Goal: Use online tool/utility: Utilize a website feature to perform a specific function

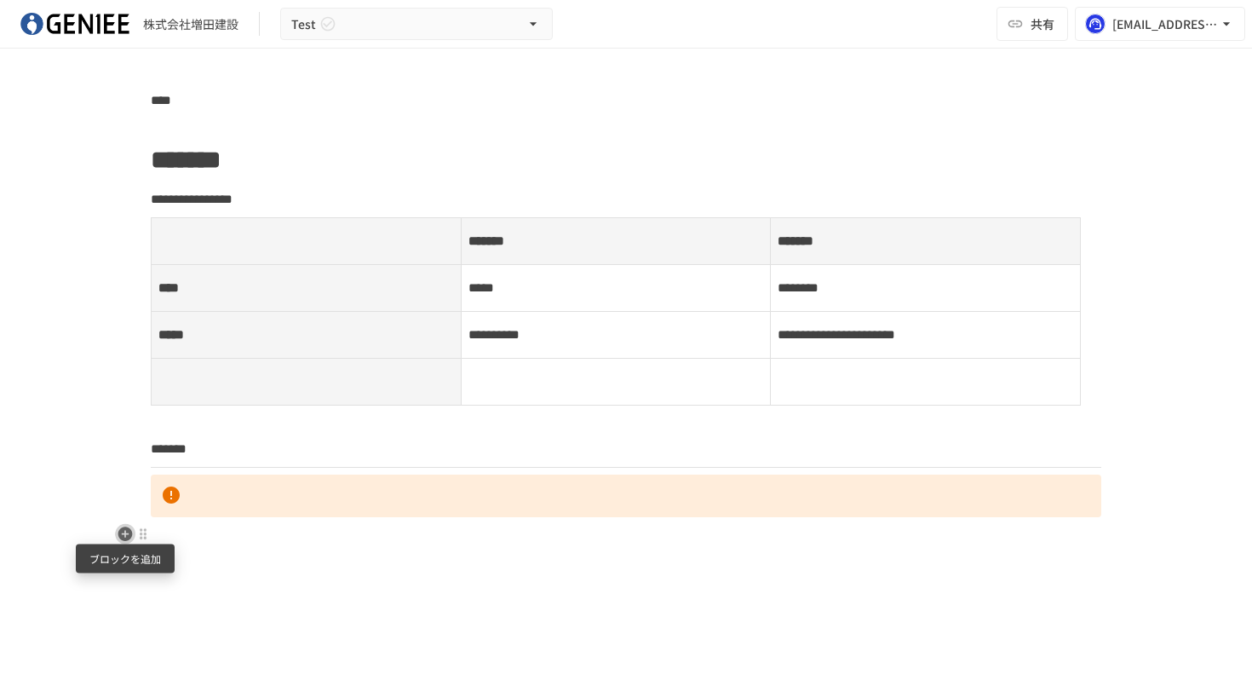
click at [122, 540] on icon "button" at bounding box center [125, 534] width 17 height 17
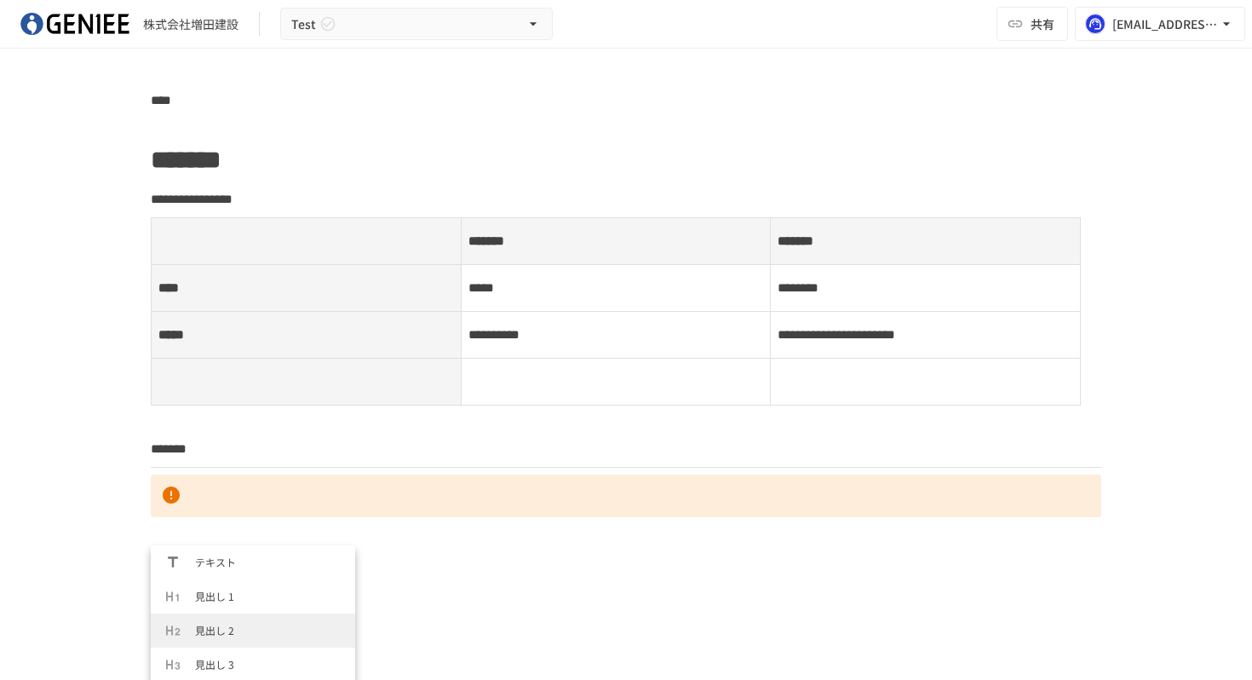
scroll to position [14, 0]
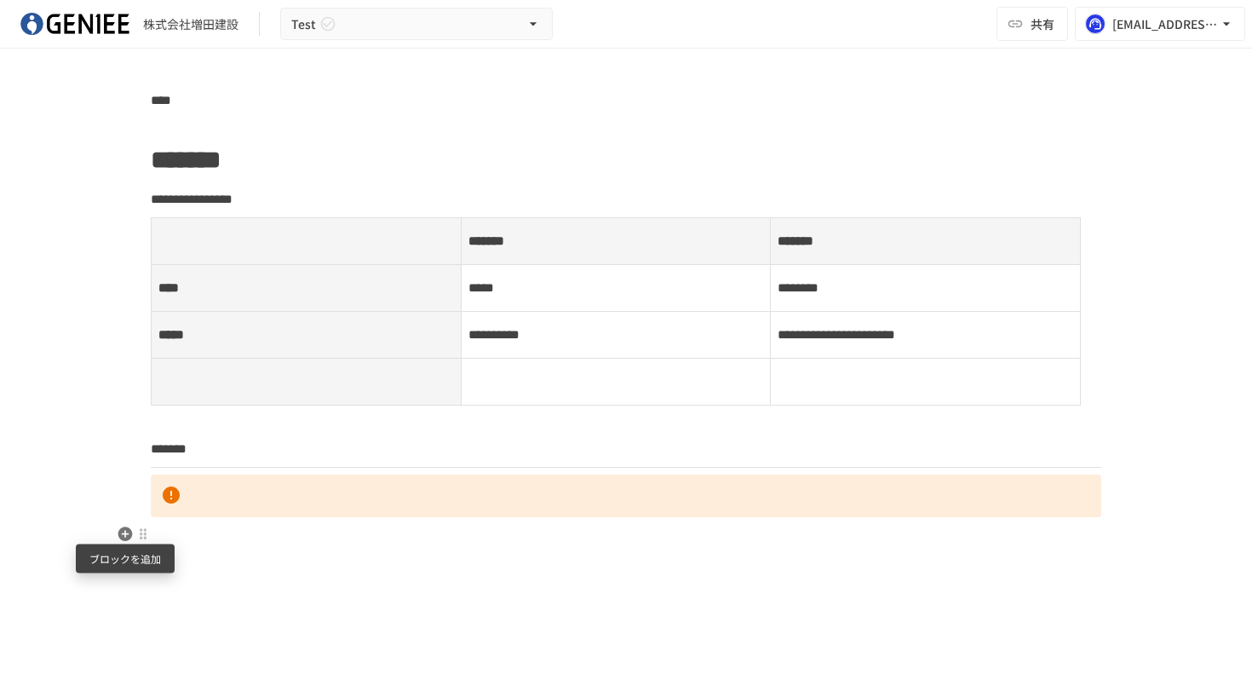
click at [125, 537] on icon "button" at bounding box center [125, 533] width 14 height 14
click at [129, 536] on icon "button" at bounding box center [125, 533] width 14 height 14
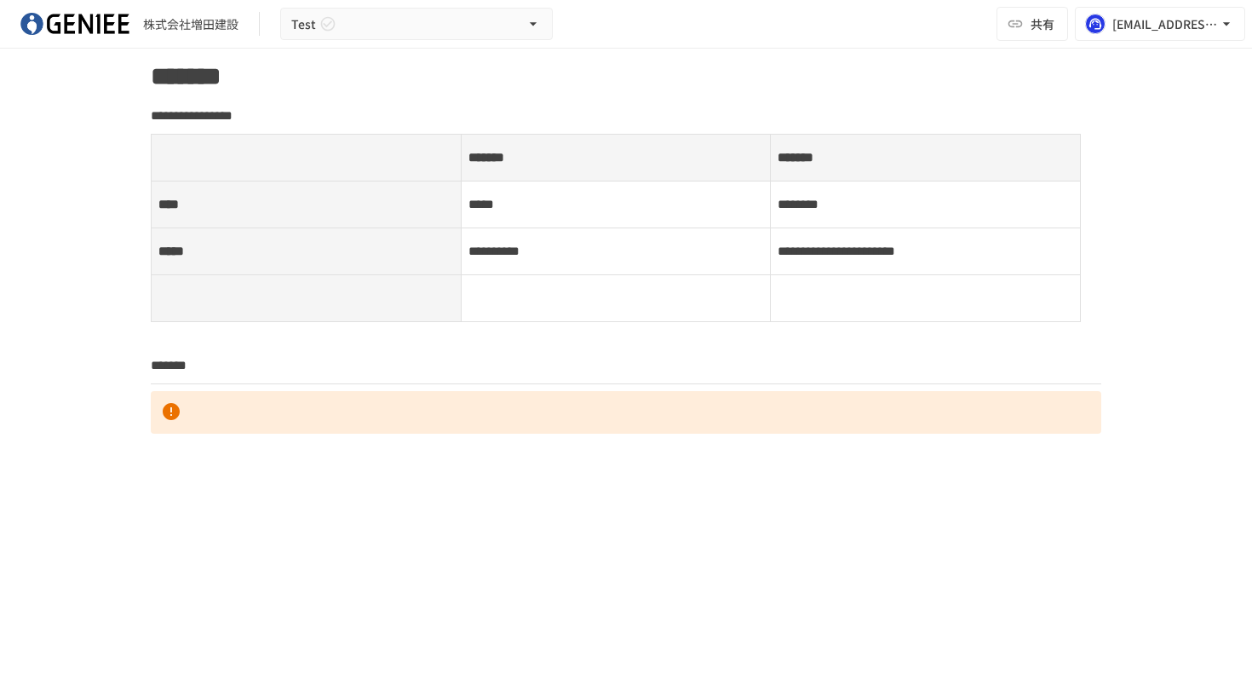
scroll to position [89, 0]
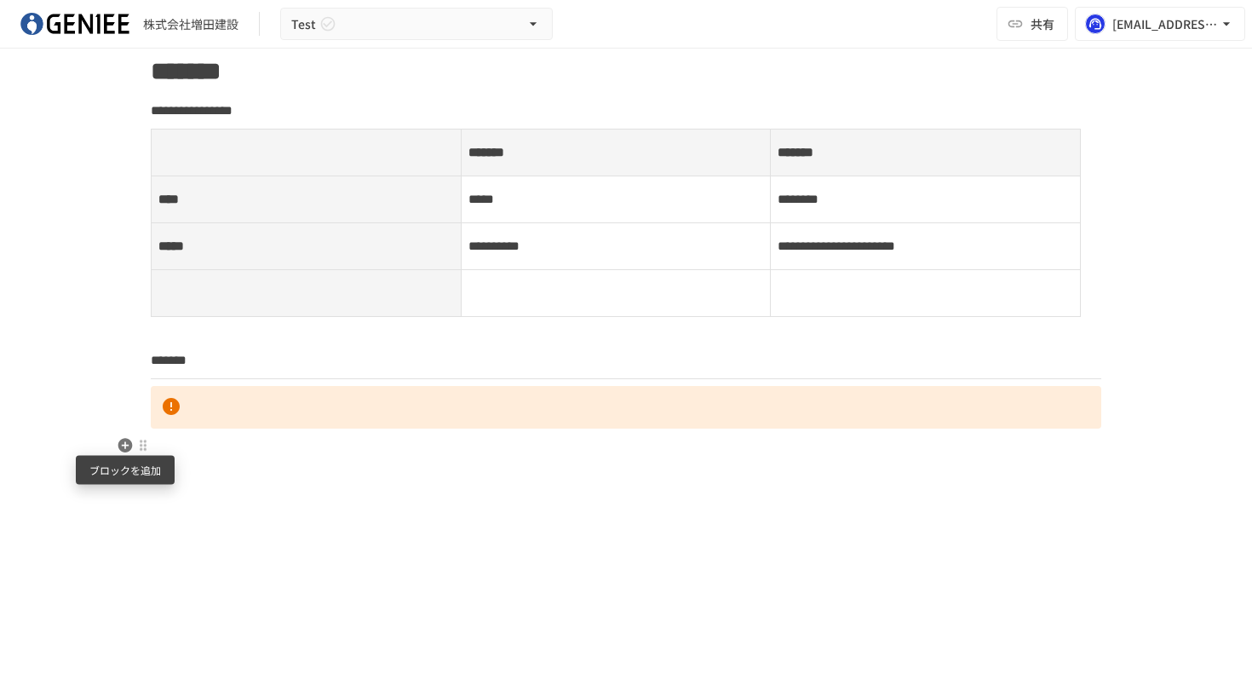
click at [125, 450] on icon "button" at bounding box center [125, 445] width 14 height 14
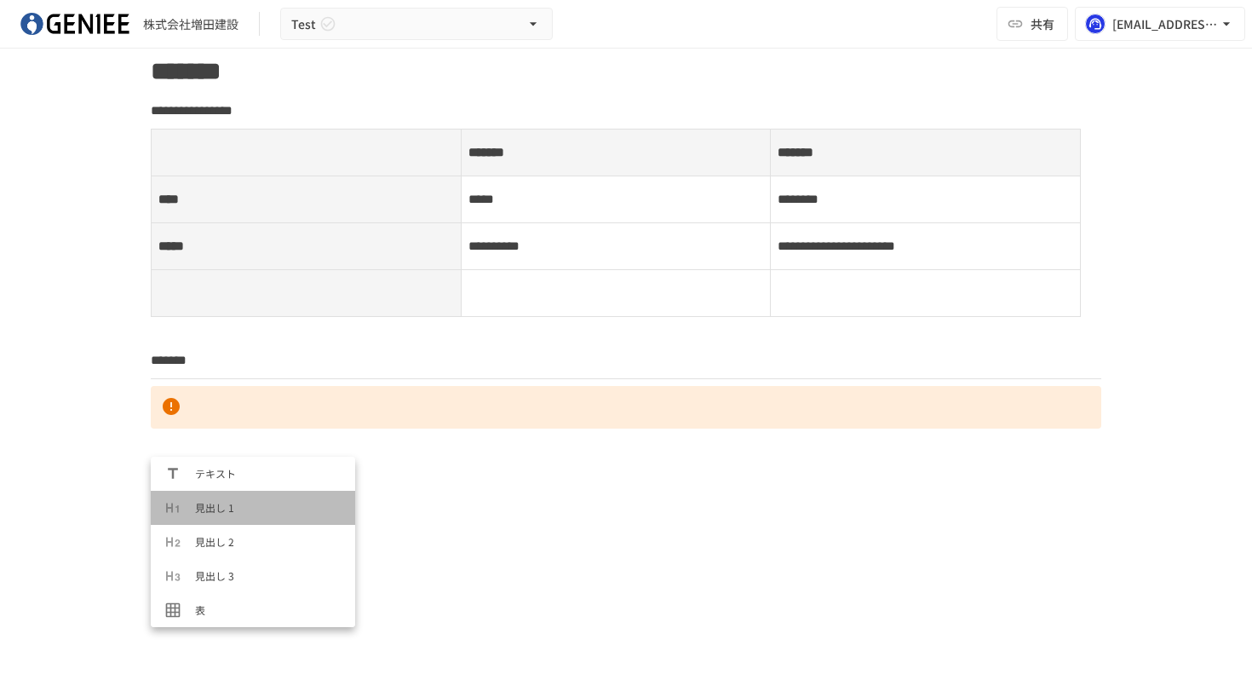
click at [240, 508] on span "見出し 1" at bounding box center [268, 507] width 147 height 16
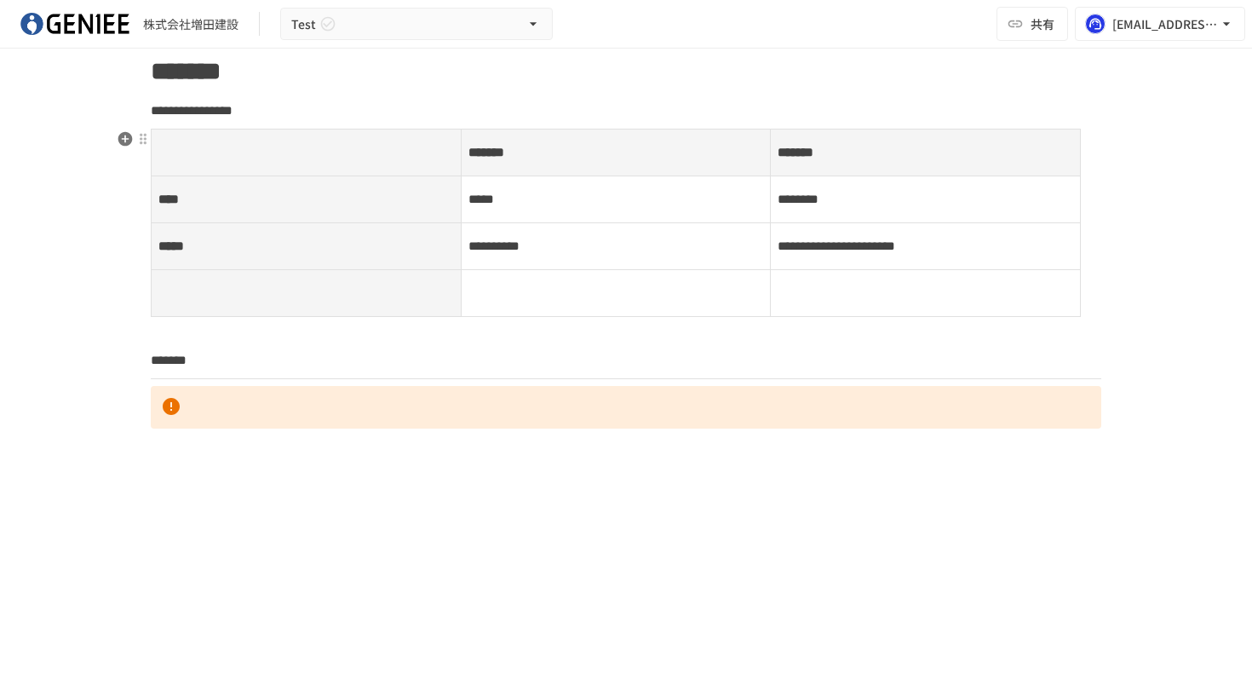
scroll to position [0, 0]
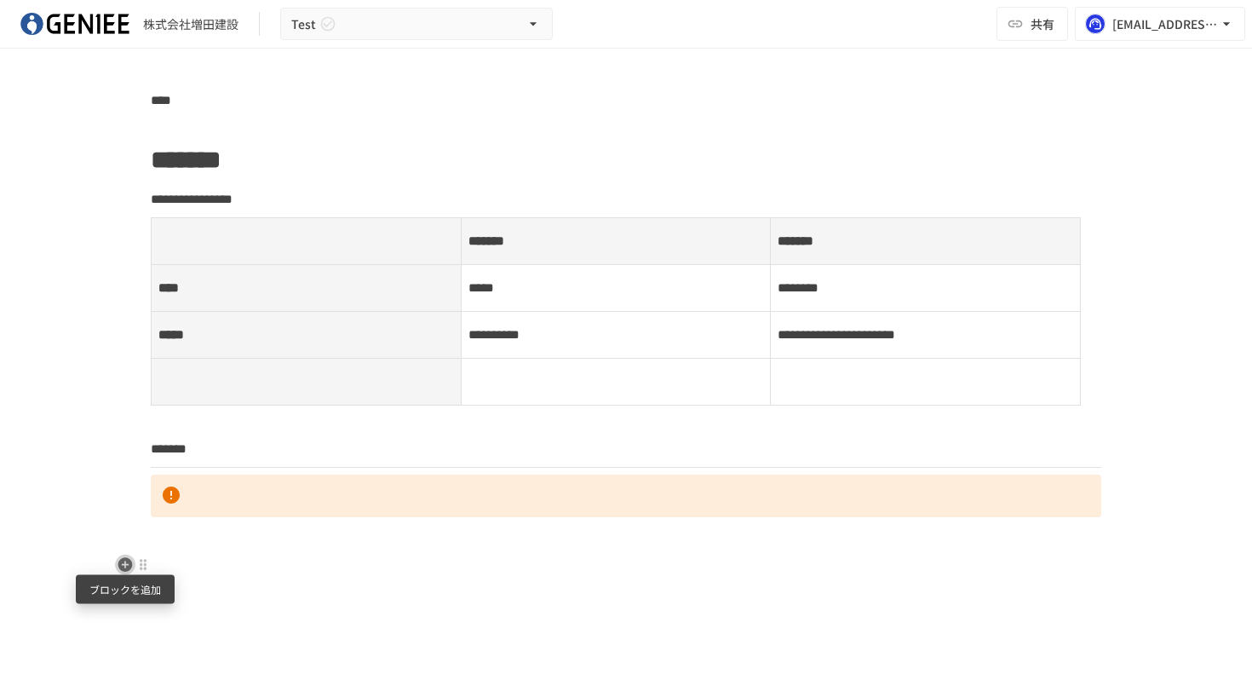
click at [129, 565] on icon "button" at bounding box center [125, 564] width 14 height 14
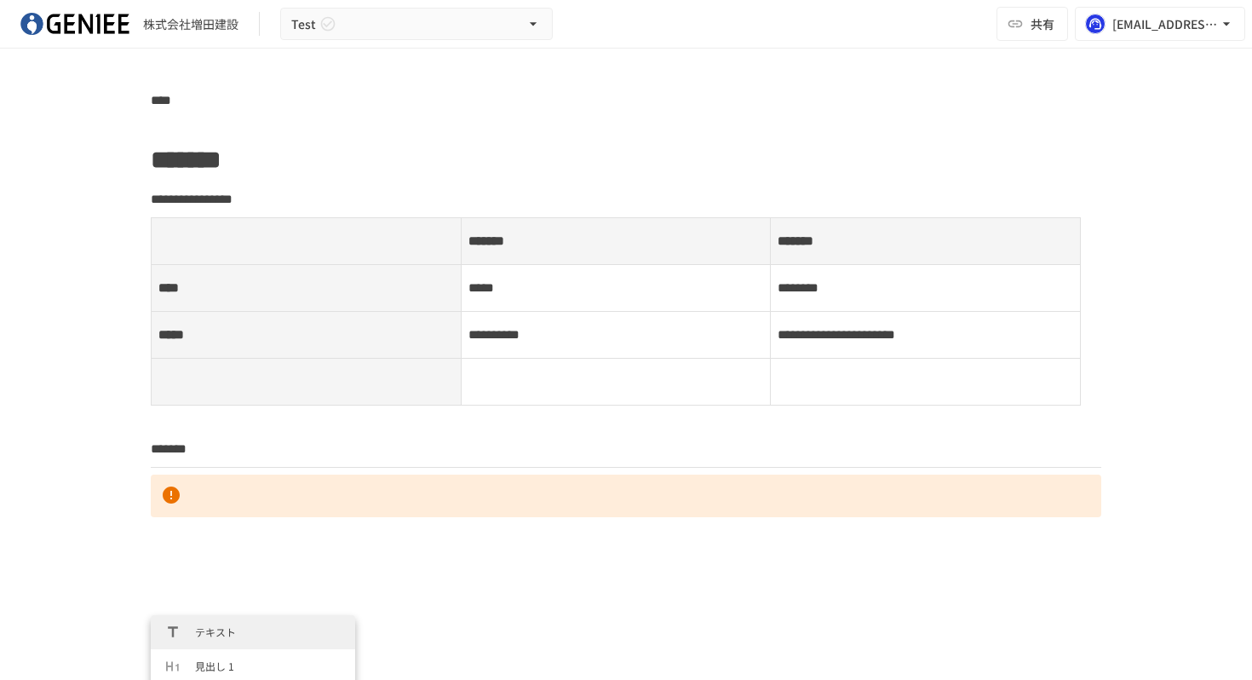
click at [227, 632] on span "テキスト" at bounding box center [268, 632] width 147 height 16
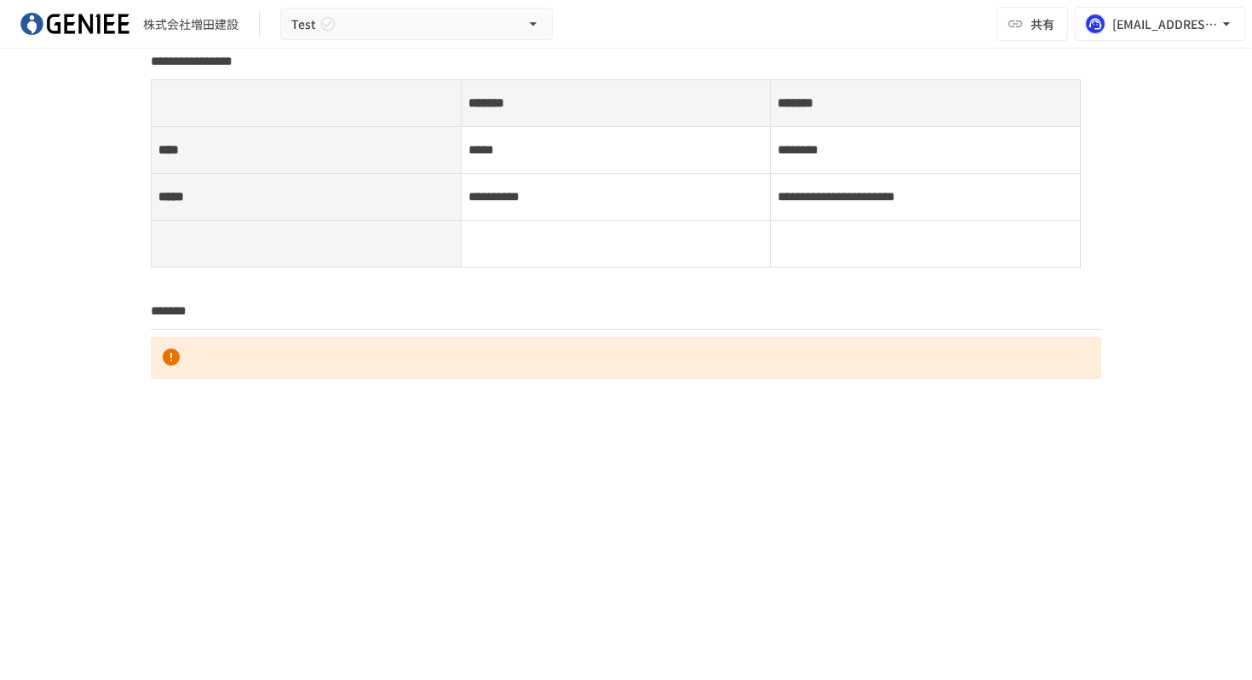
scroll to position [177, 0]
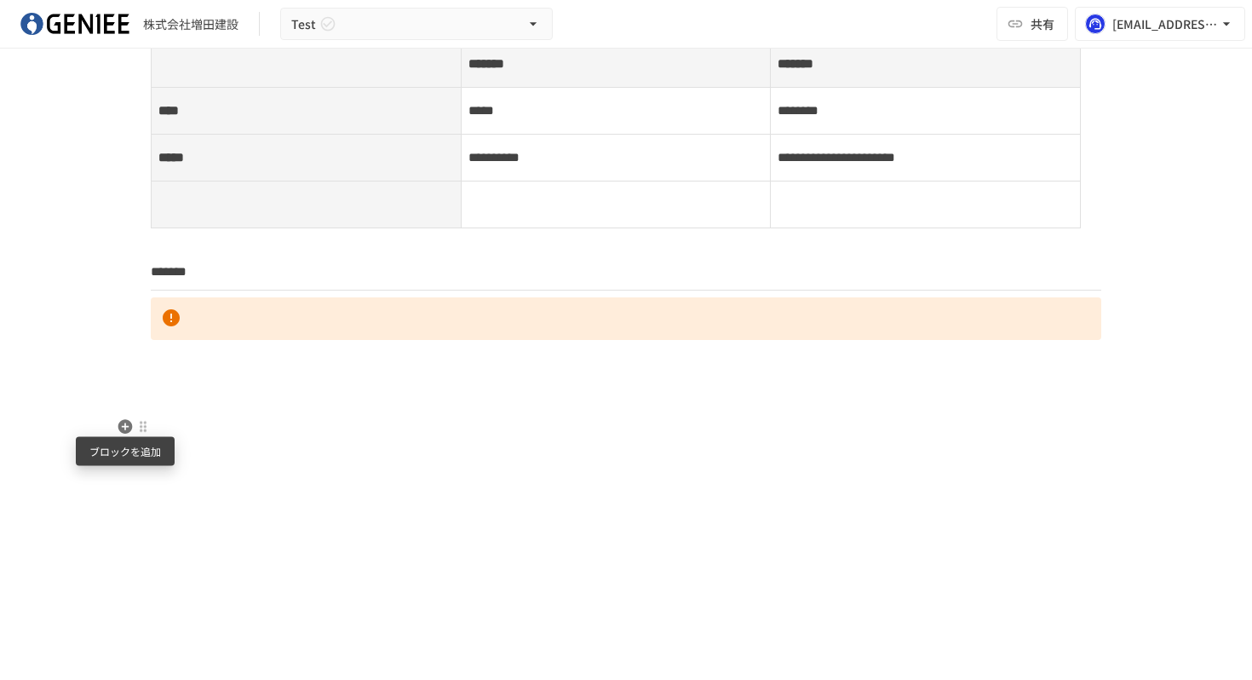
click at [125, 431] on icon "button" at bounding box center [125, 426] width 14 height 14
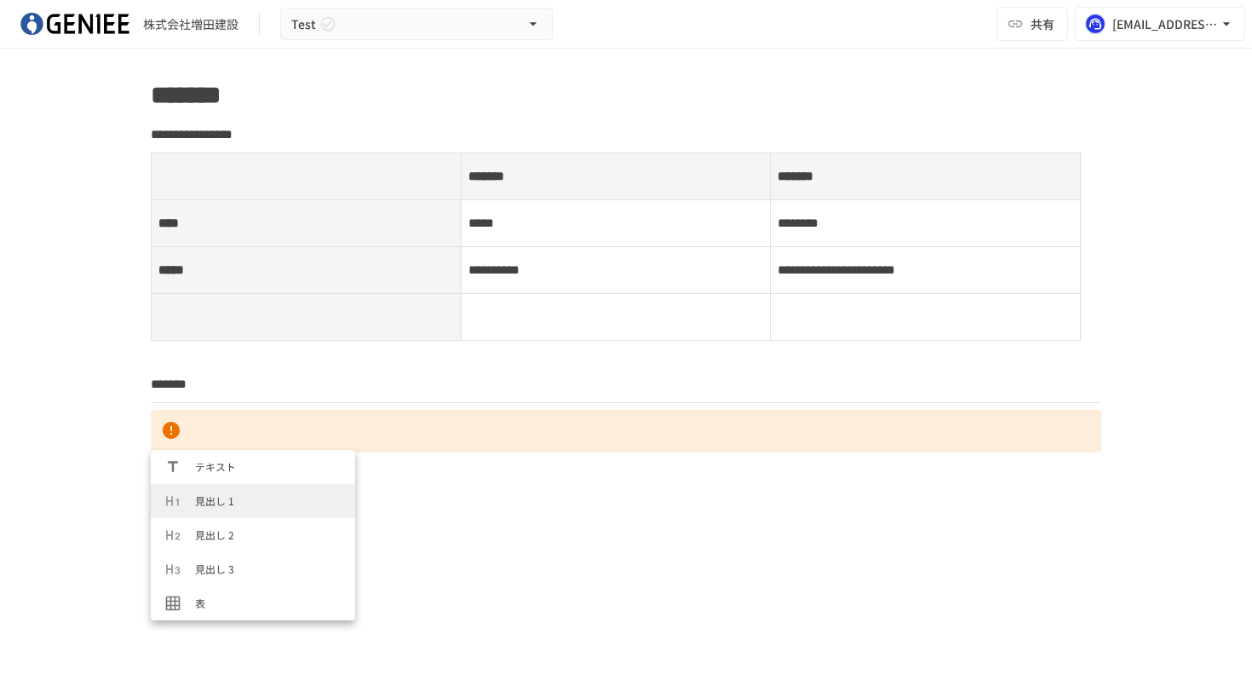
scroll to position [205, 0]
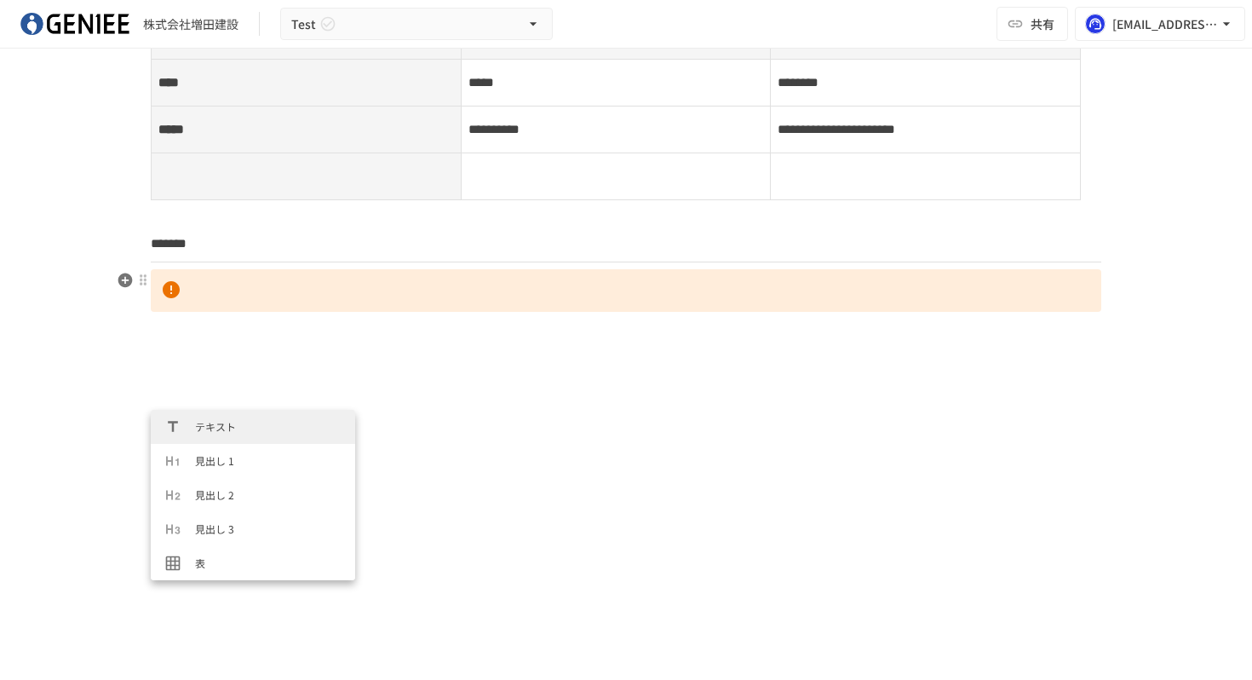
click at [236, 306] on p at bounding box center [626, 290] width 951 height 43
click at [181, 359] on h1 at bounding box center [626, 360] width 951 height 43
click at [124, 365] on icon "button" at bounding box center [125, 359] width 14 height 14
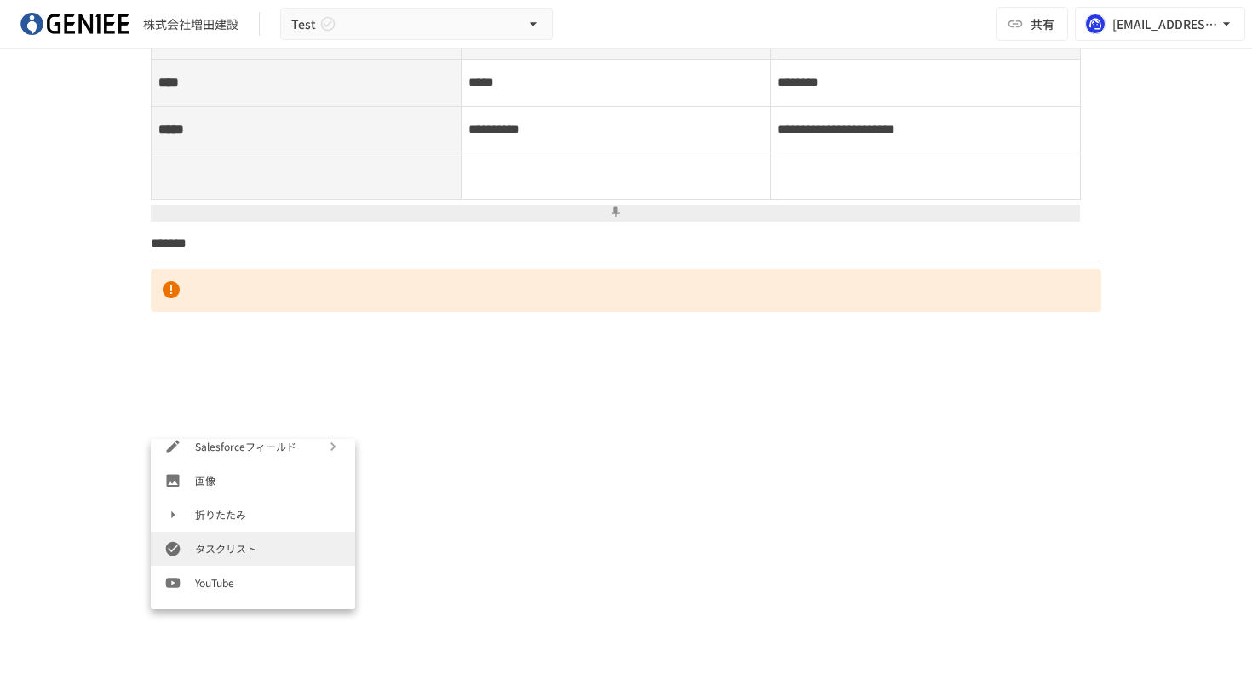
scroll to position [339, 0]
click at [243, 563] on span "タスクリスト" at bounding box center [268, 559] width 147 height 16
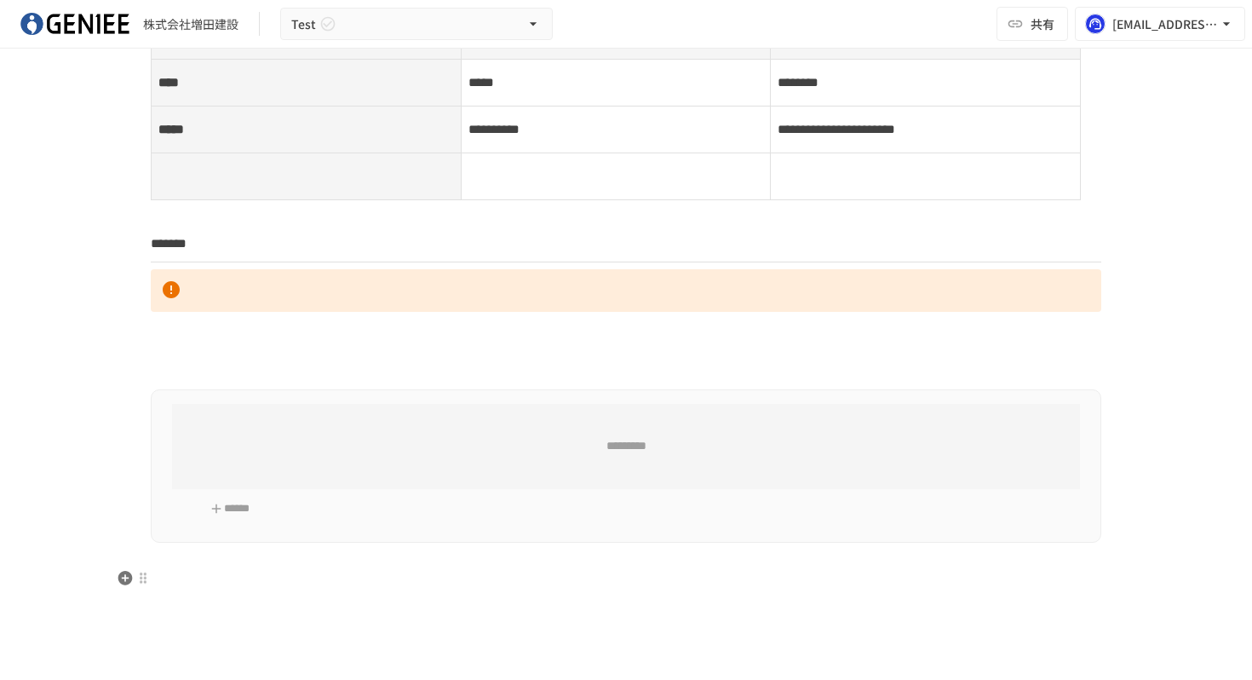
click at [186, 569] on p at bounding box center [626, 578] width 951 height 22
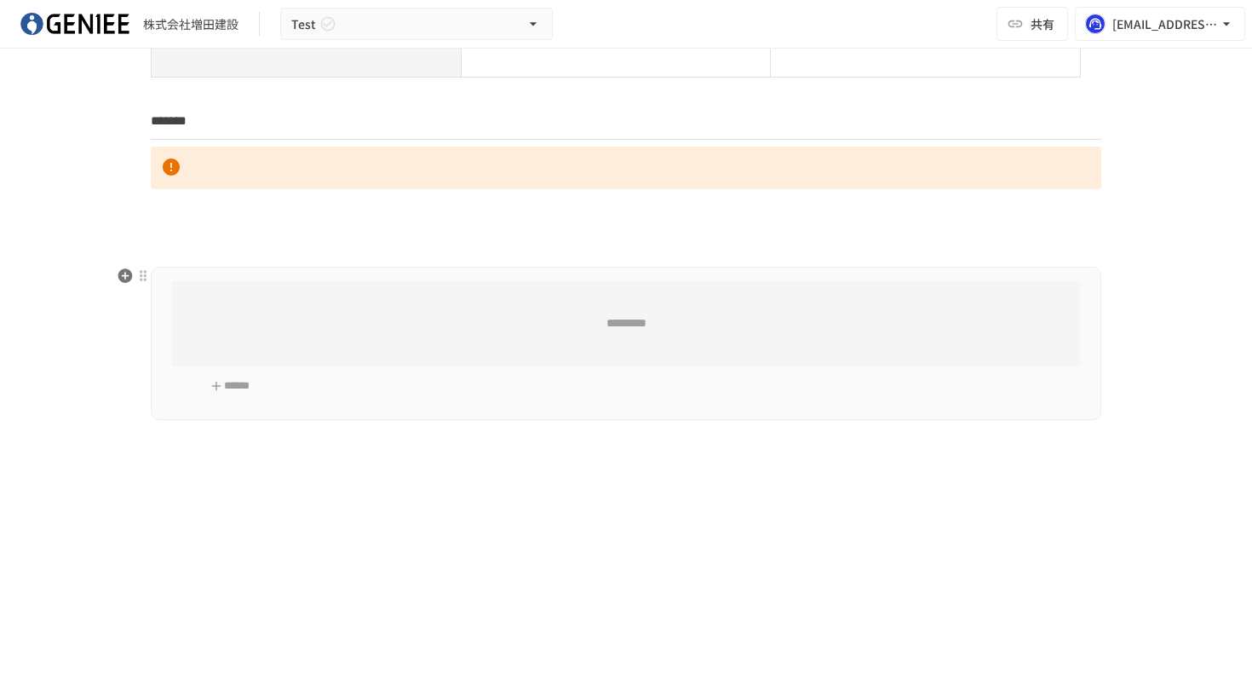
scroll to position [368, 0]
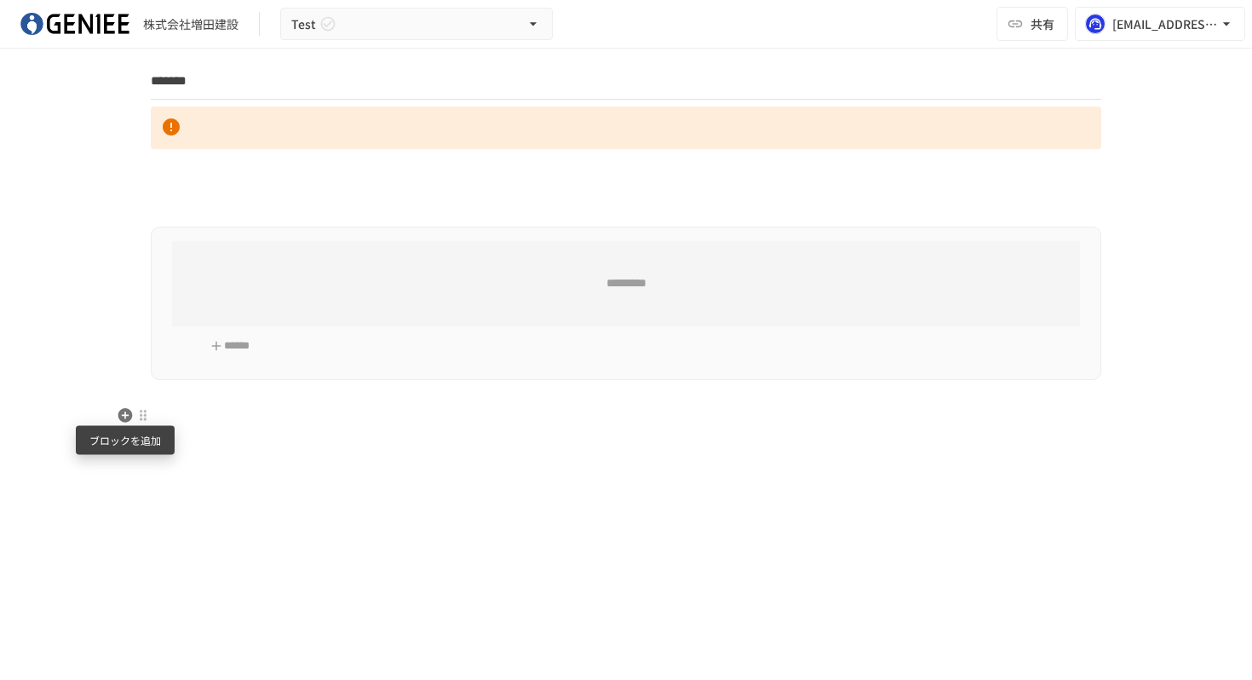
click at [130, 417] on icon "button" at bounding box center [125, 415] width 14 height 14
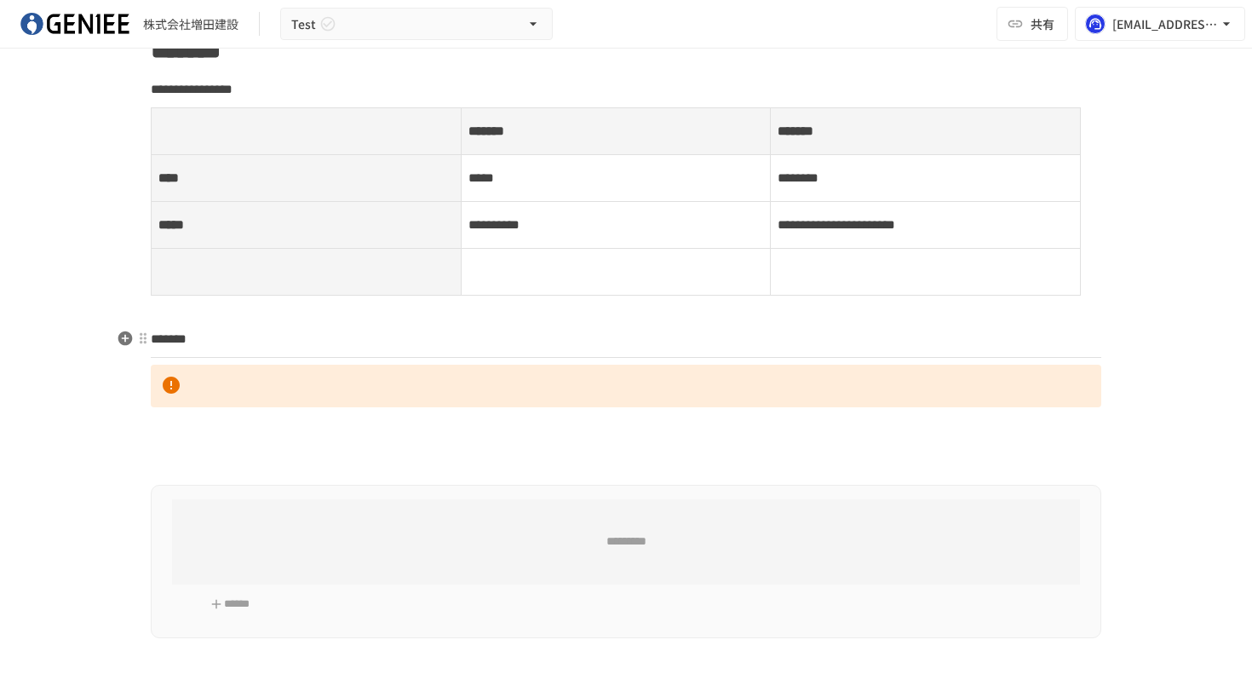
scroll to position [485, 0]
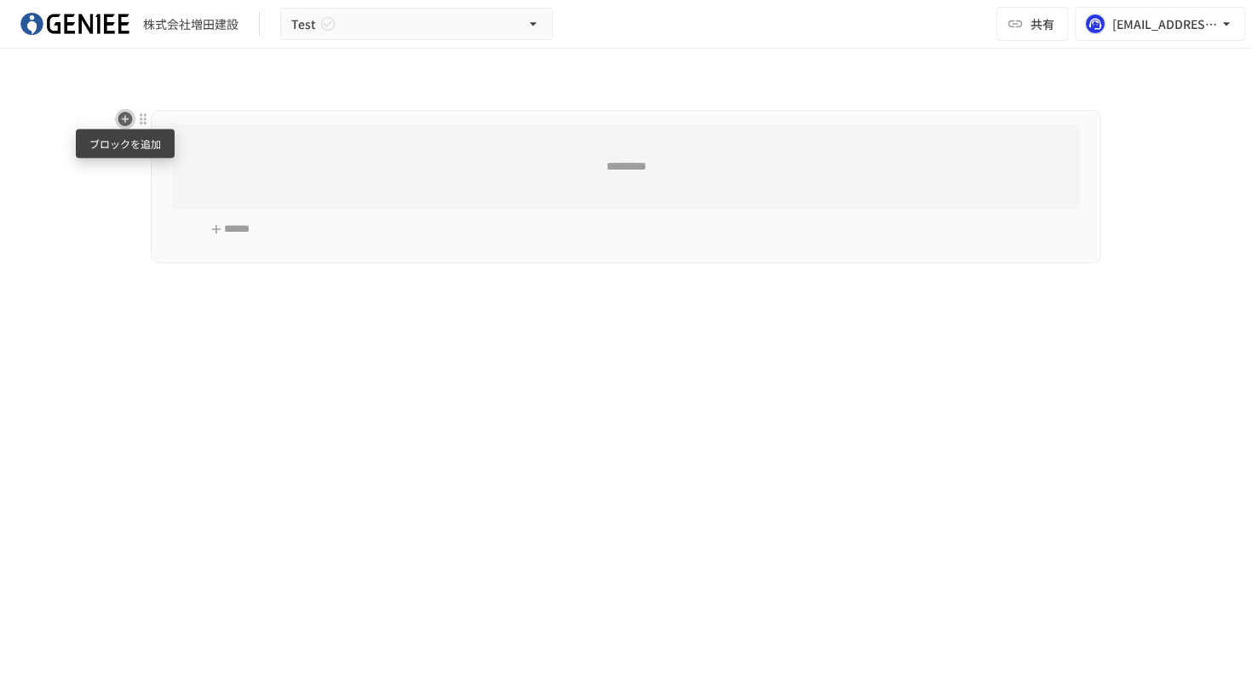
click at [125, 117] on icon "button" at bounding box center [125, 119] width 17 height 17
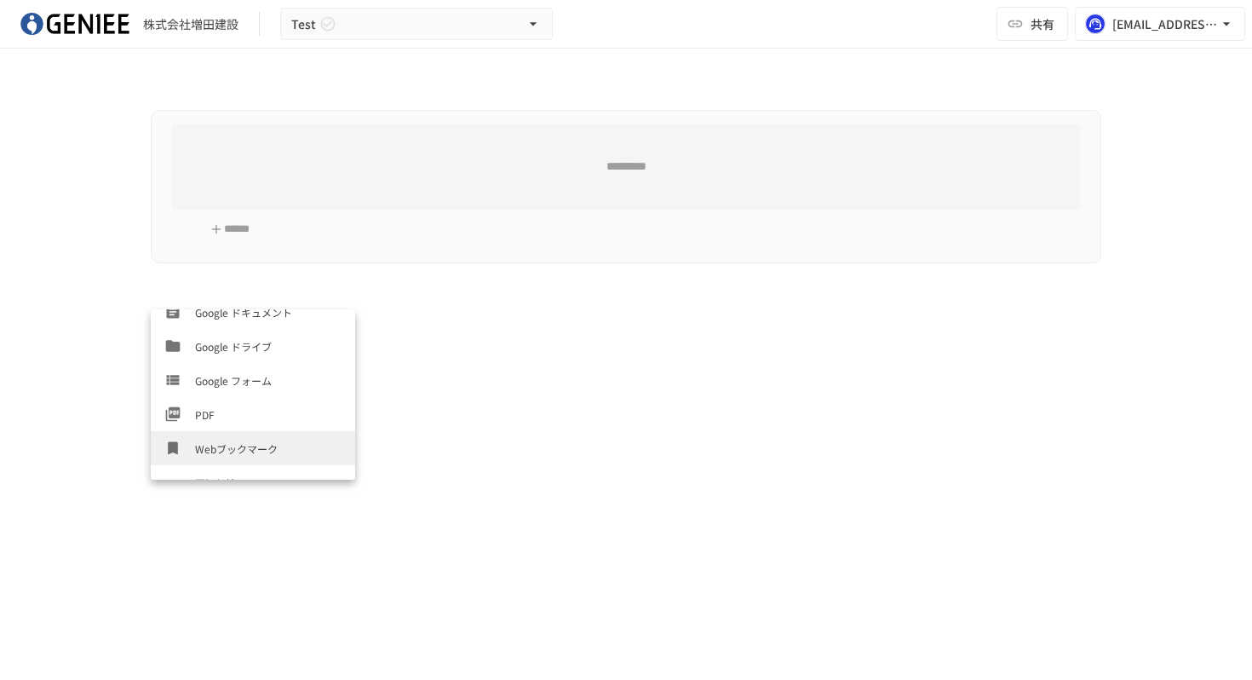
scroll to position [613, 0]
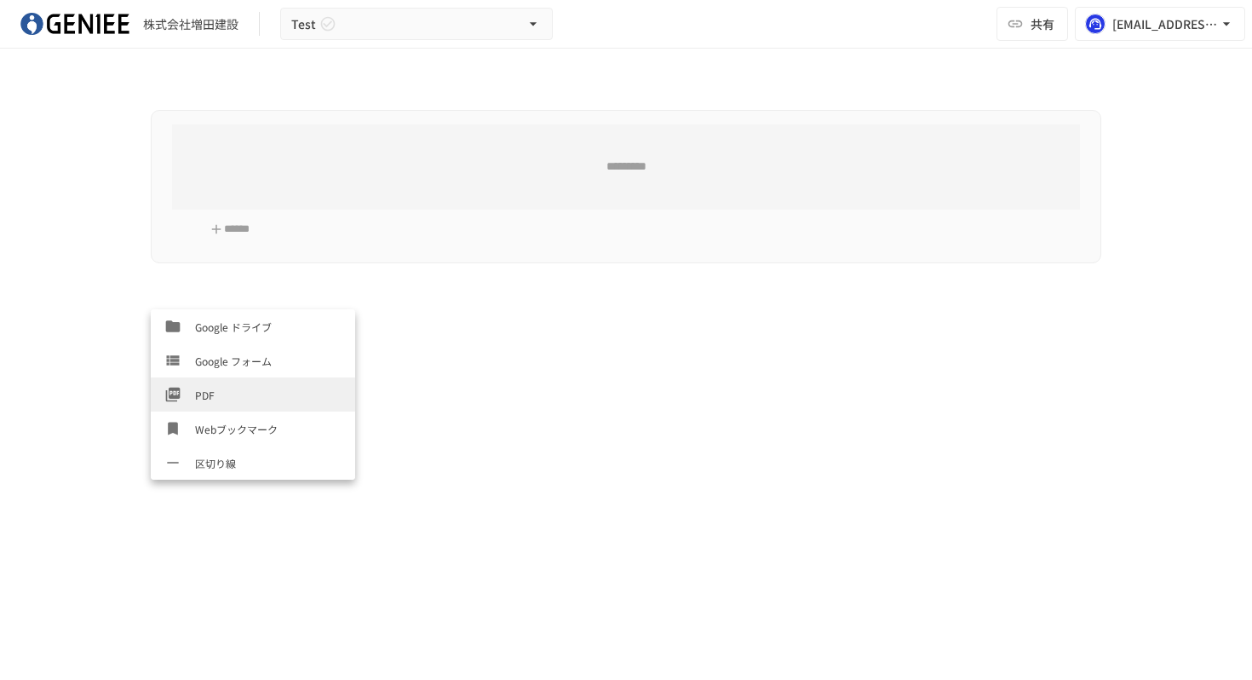
click at [26, 274] on div "**********" at bounding box center [626, 346] width 1252 height 595
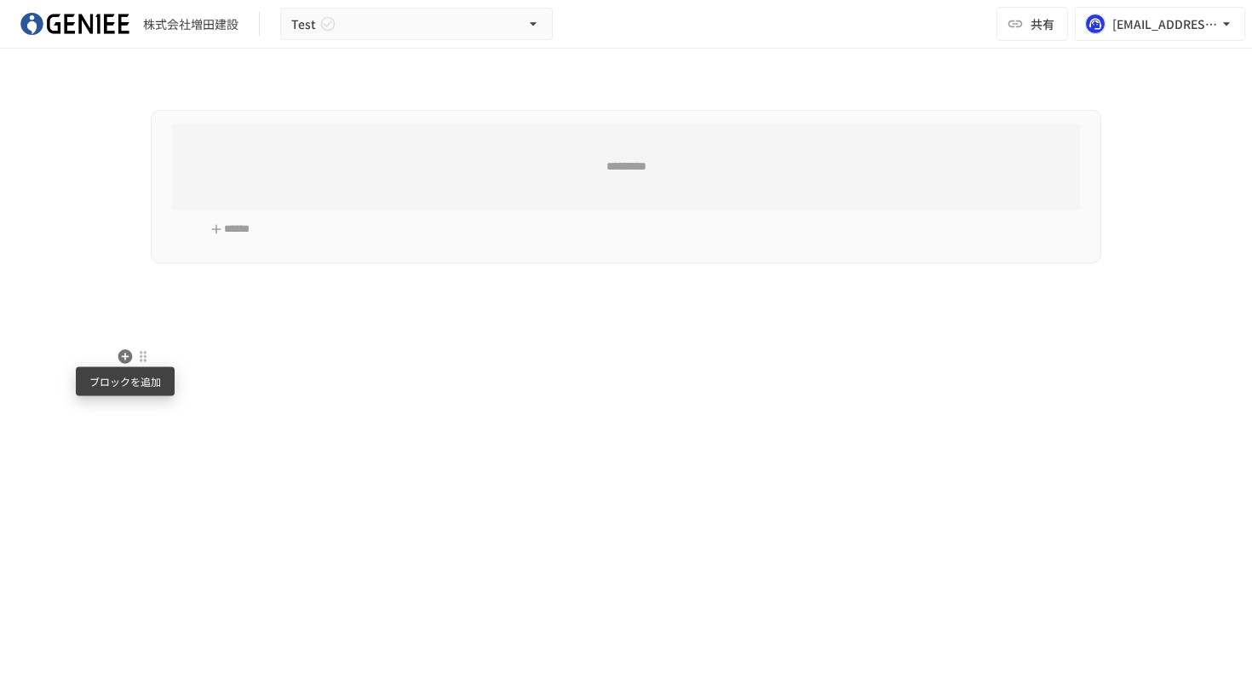
click at [129, 357] on icon "button" at bounding box center [125, 356] width 14 height 14
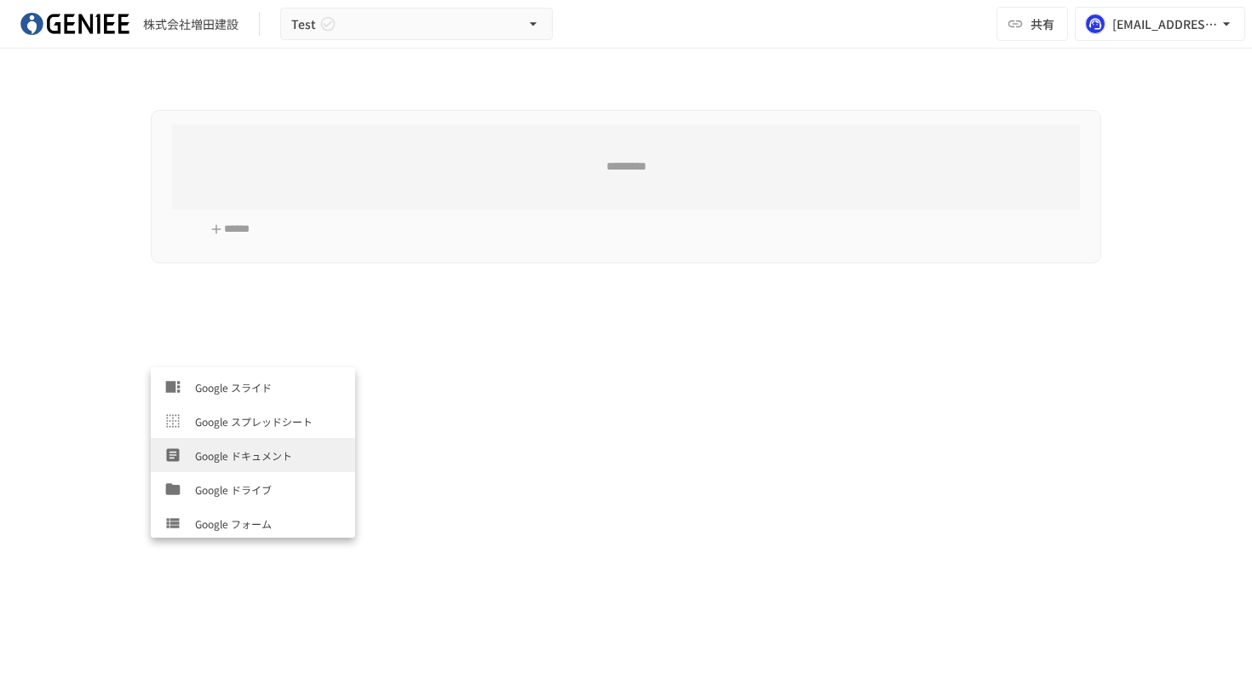
scroll to position [533, 0]
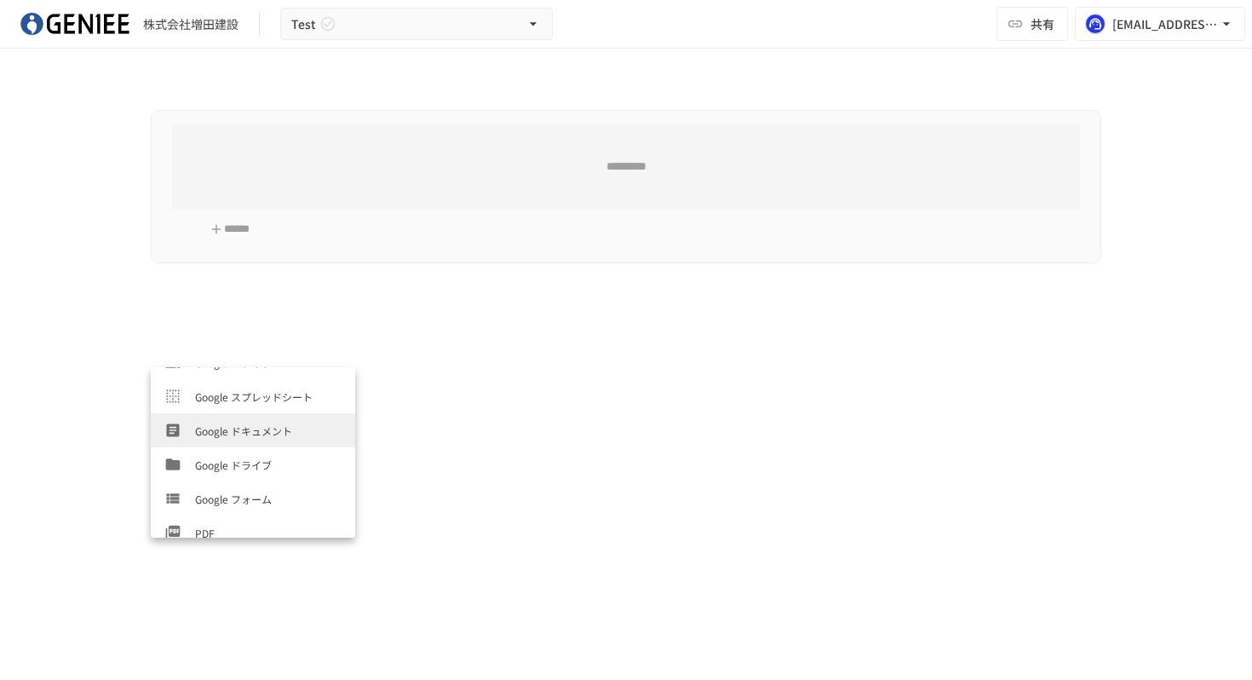
click at [226, 422] on span "Google ドキュメント" at bounding box center [268, 430] width 147 height 16
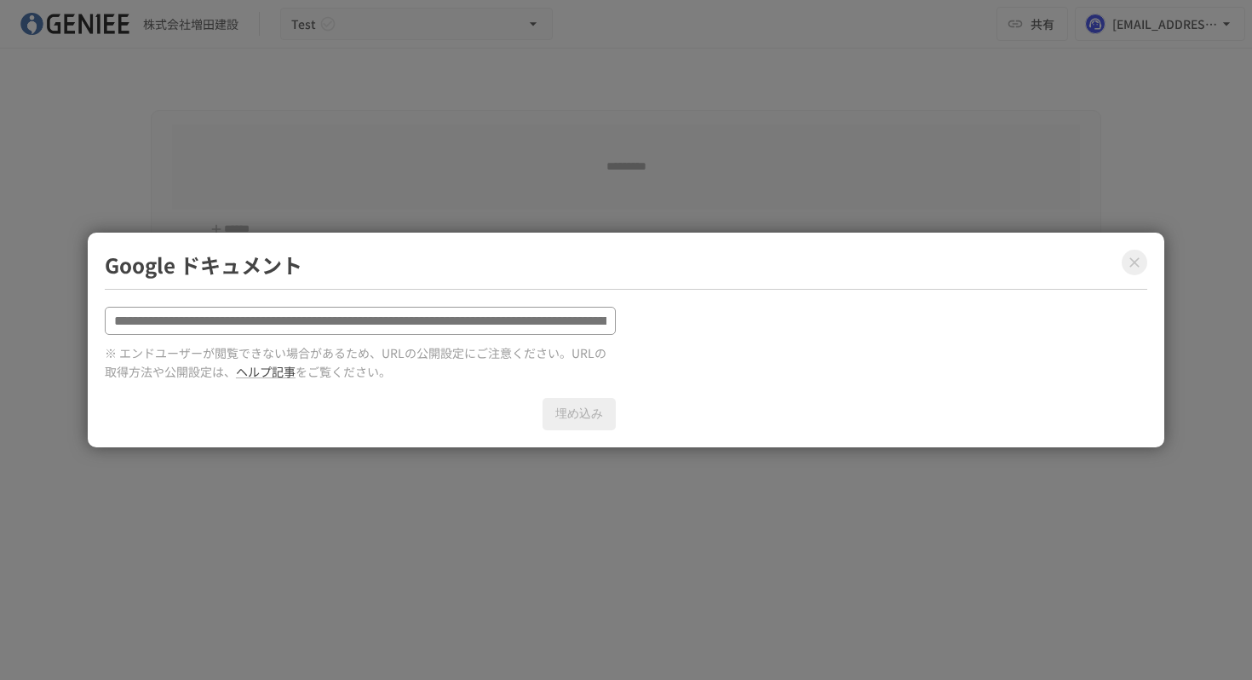
click at [1138, 257] on icon "Close modal" at bounding box center [1134, 262] width 10 height 10
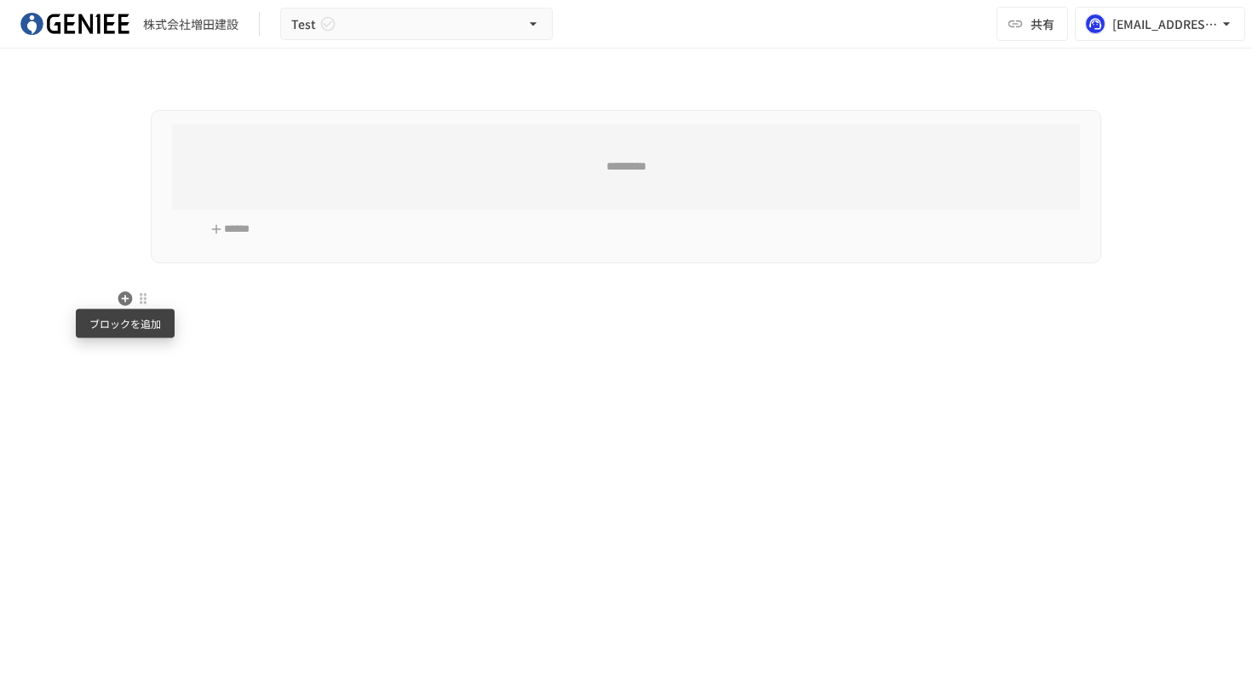
click at [124, 300] on icon "button" at bounding box center [125, 298] width 17 height 17
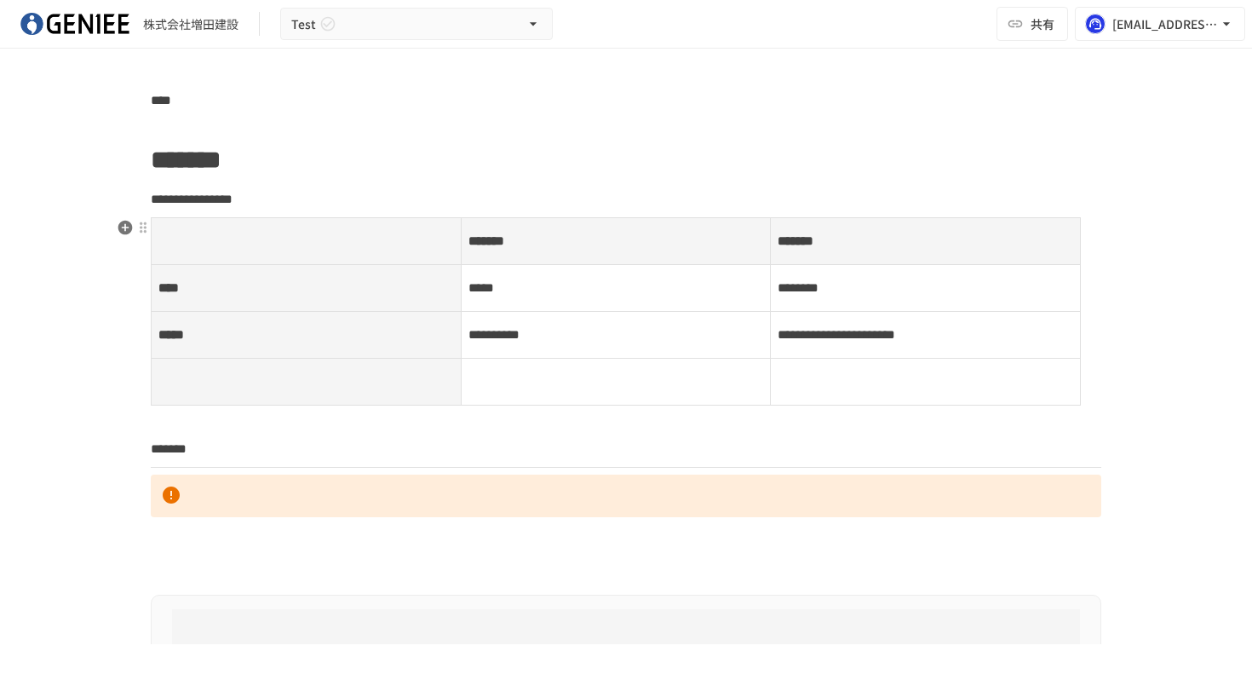
scroll to position [396, 0]
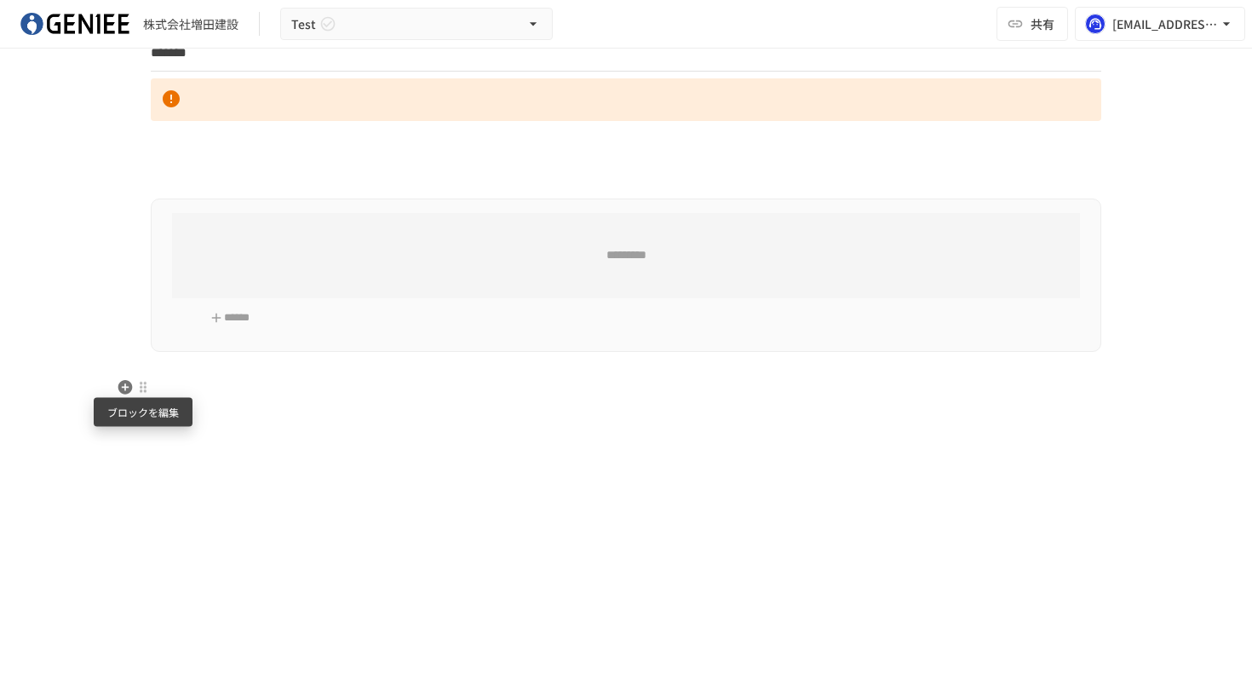
click at [141, 390] on div at bounding box center [143, 387] width 14 height 14
click at [122, 347] on div at bounding box center [626, 340] width 1252 height 680
click at [127, 384] on icon "button" at bounding box center [125, 387] width 14 height 14
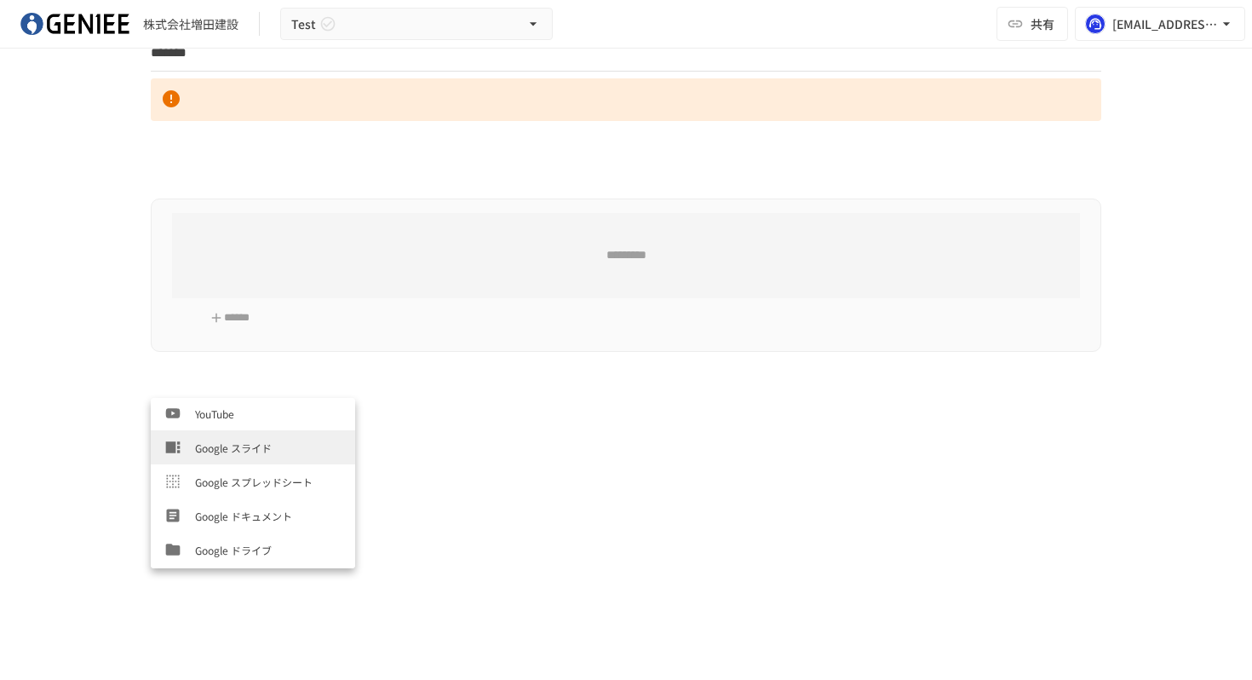
scroll to position [582, 0]
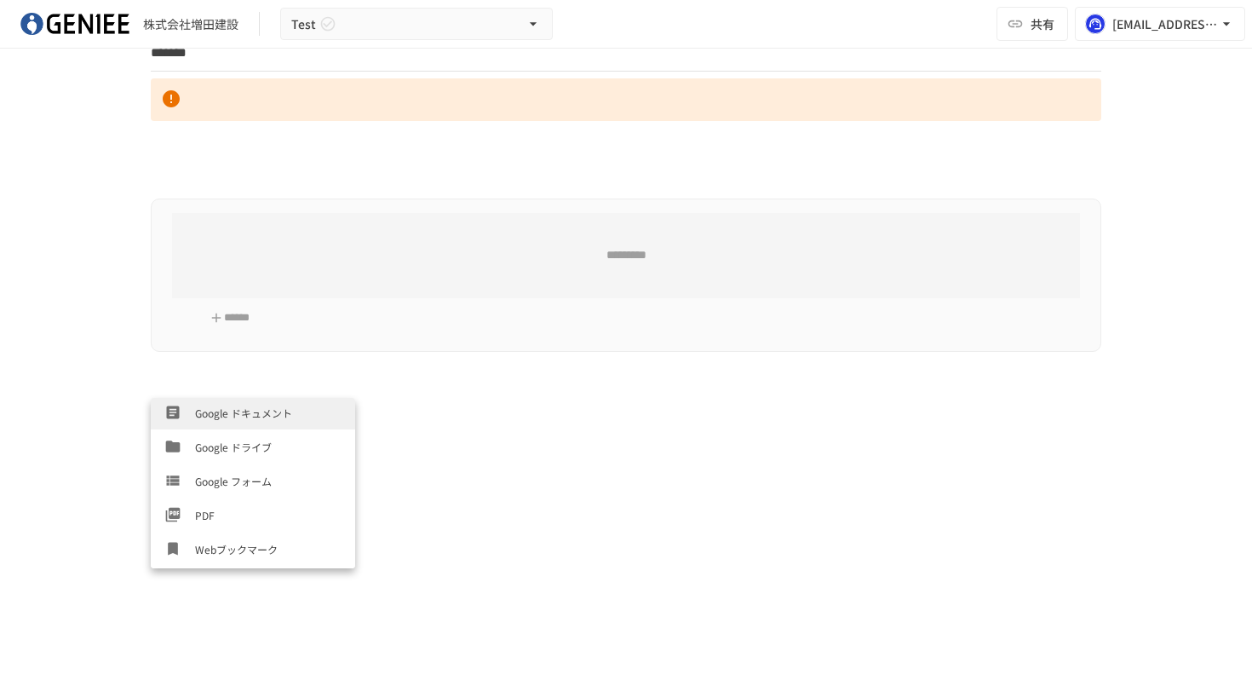
click at [208, 422] on li "Google ドキュメント" at bounding box center [253, 412] width 204 height 34
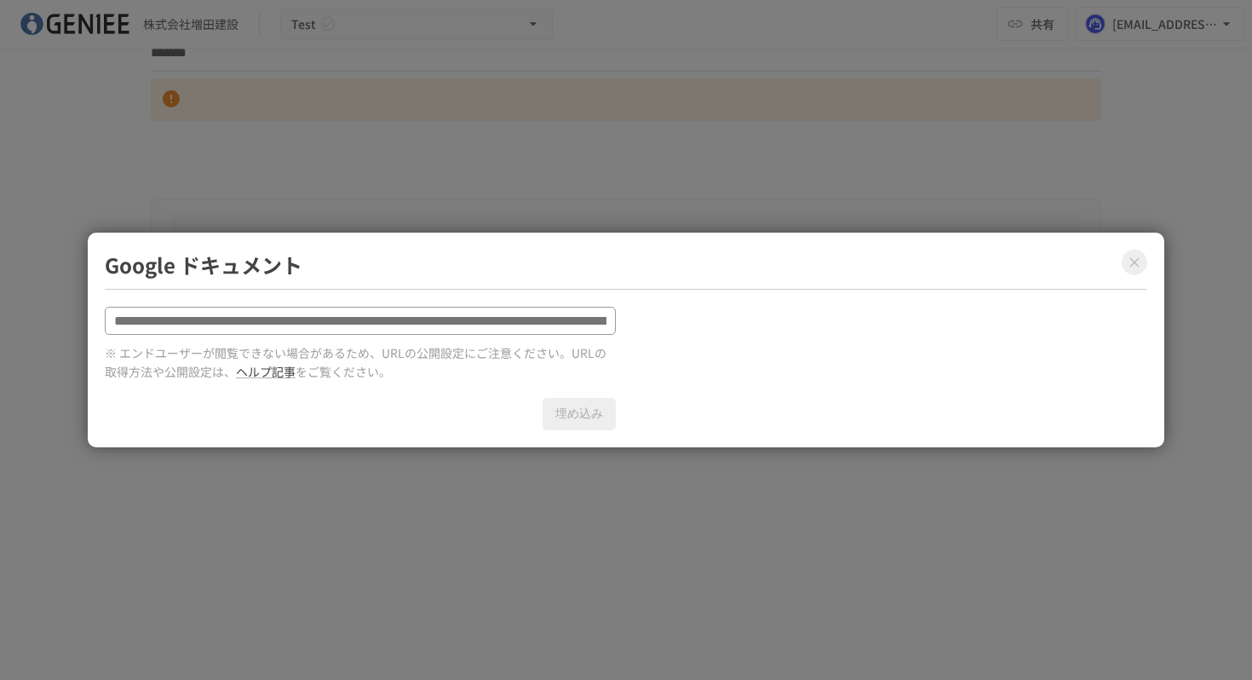
click at [1135, 258] on icon "Close modal" at bounding box center [1134, 262] width 10 height 10
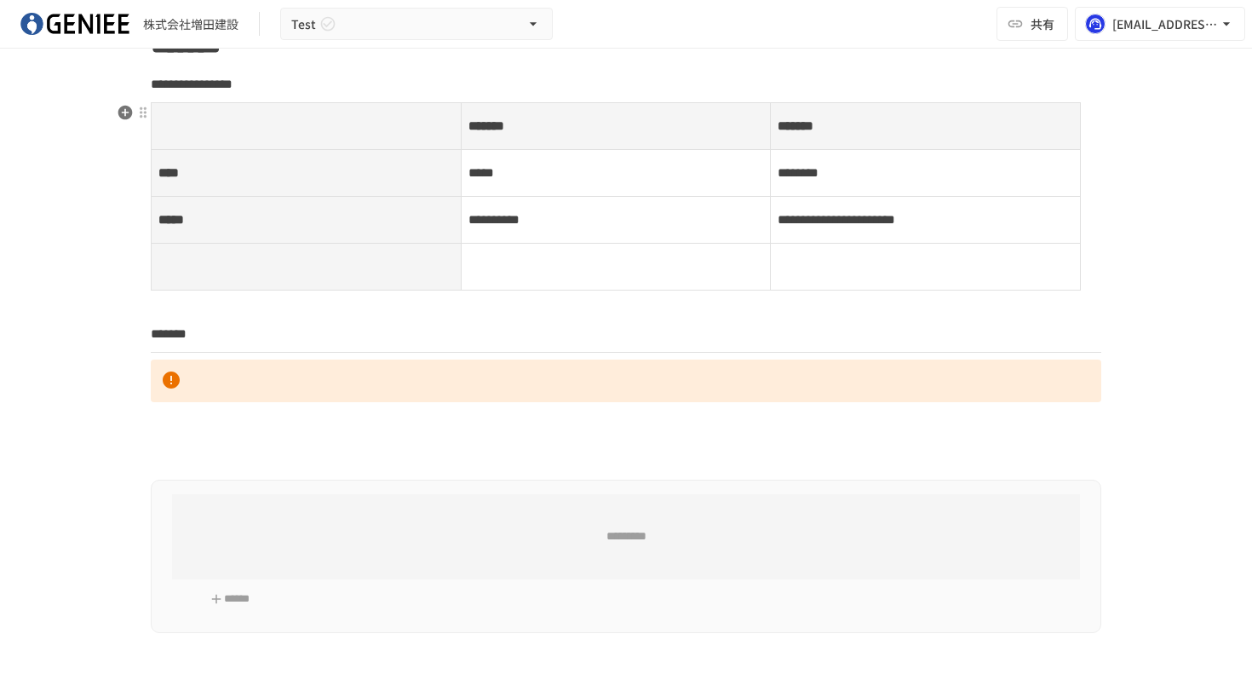
scroll to position [0, 0]
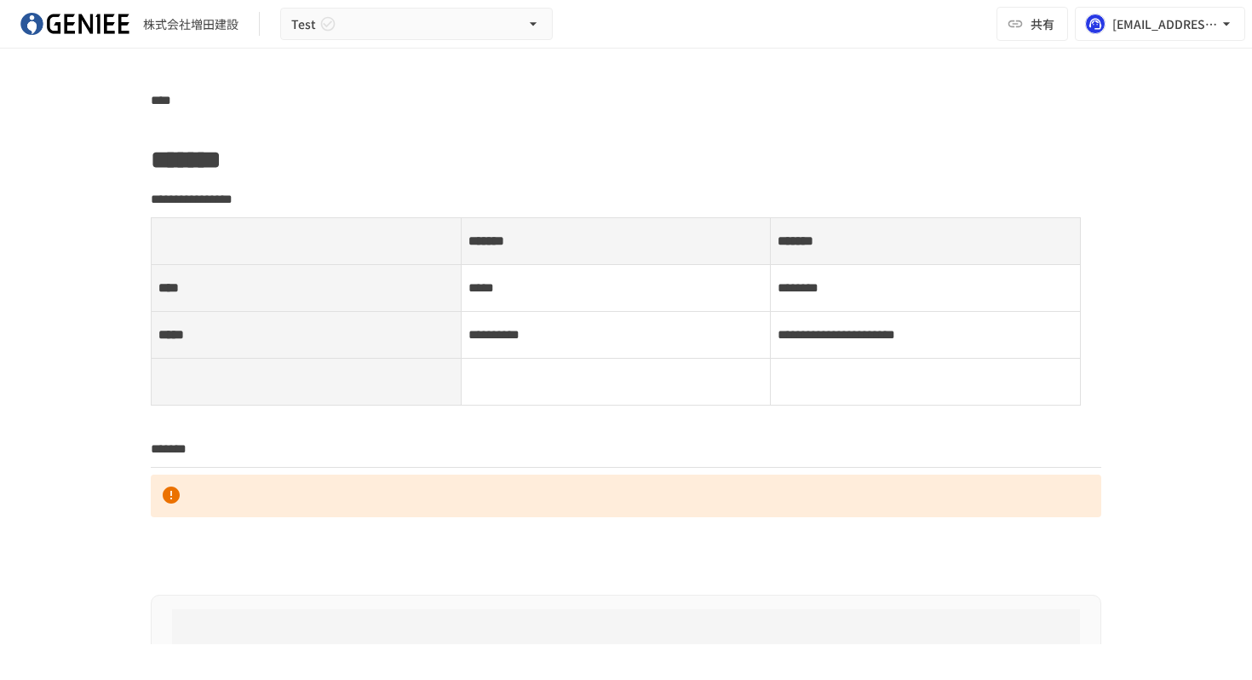
click at [110, 23] on img at bounding box center [74, 23] width 109 height 27
click at [183, 28] on div "株式会社増田建設" at bounding box center [190, 24] width 95 height 18
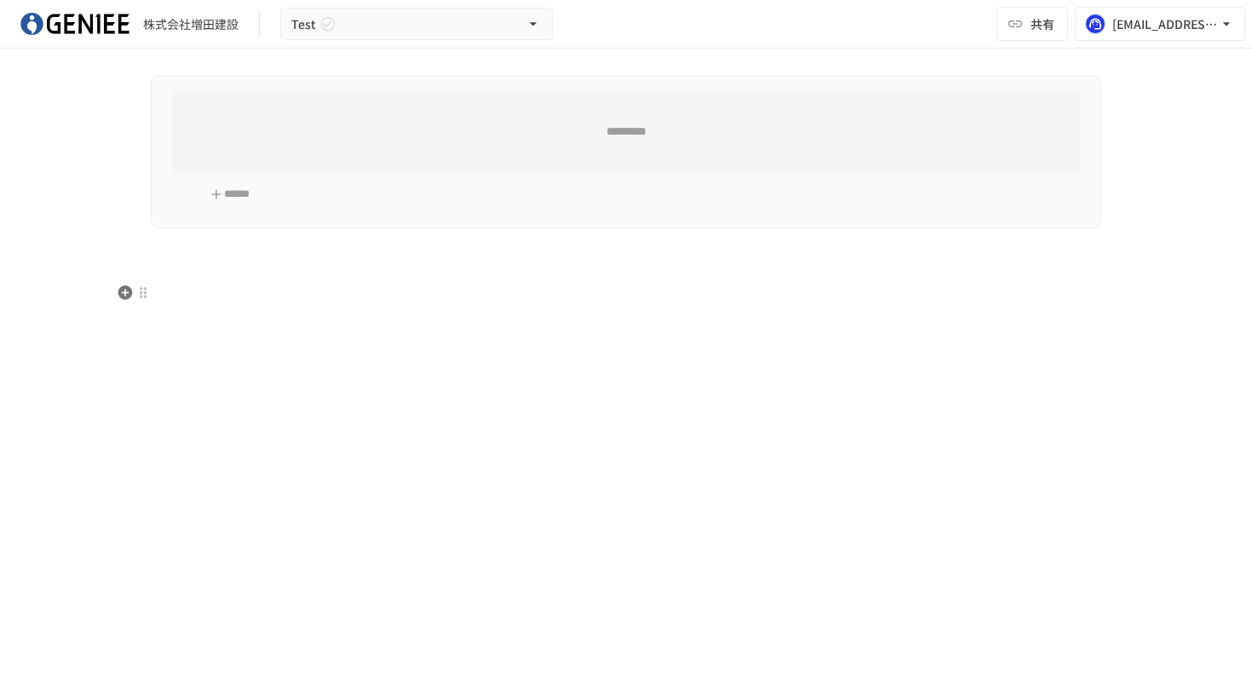
scroll to position [522, 0]
